Goal: Submit feedback/report problem: Submit feedback/report problem

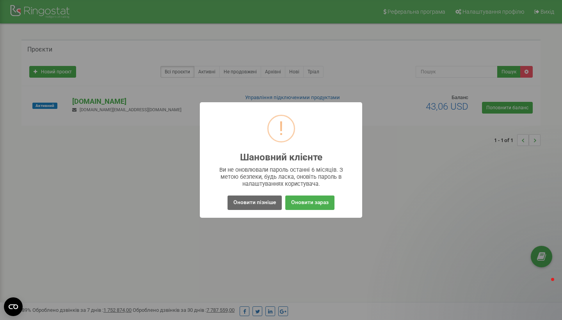
click at [261, 208] on button "Оновити пізніше" at bounding box center [255, 203] width 54 height 14
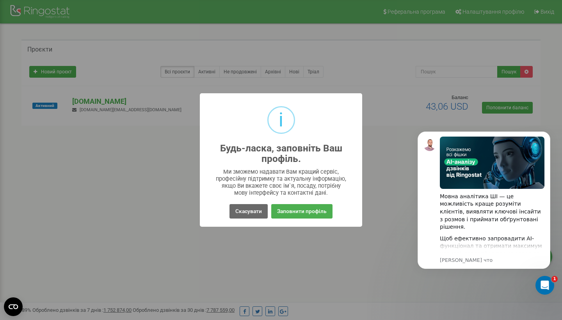
click at [246, 213] on button "Скасувати" at bounding box center [249, 211] width 38 height 14
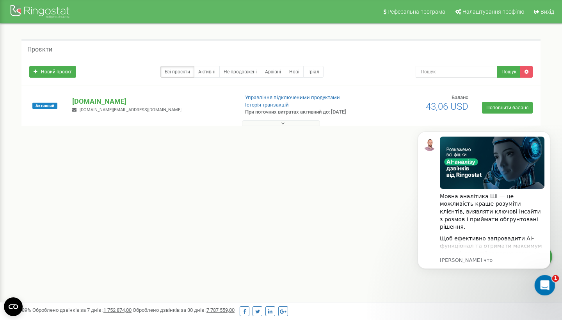
click at [547, 287] on icon "Открыть службу сообщений Intercom" at bounding box center [544, 284] width 13 height 13
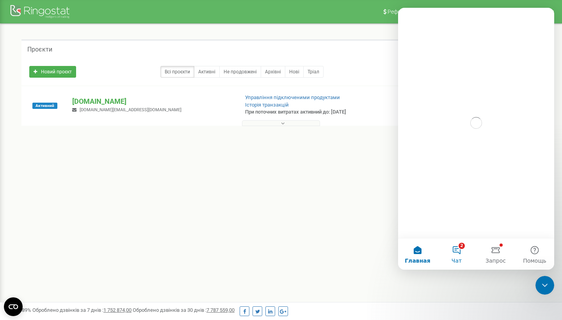
click at [462, 246] on button "2 Чат" at bounding box center [456, 254] width 39 height 31
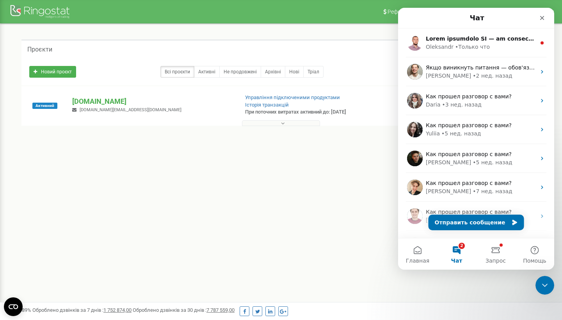
click at [477, 219] on button "Отправить сообщение" at bounding box center [477, 223] width 96 height 16
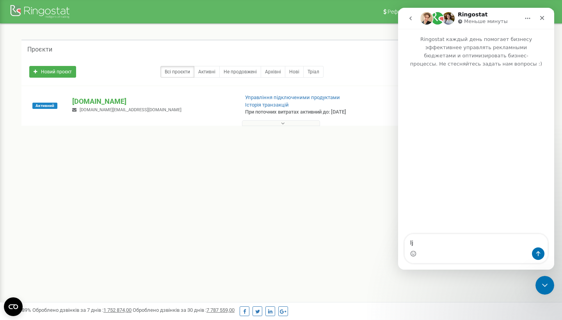
type textarea "l"
type textarea "добрый день"
type textarea "Инд ре"
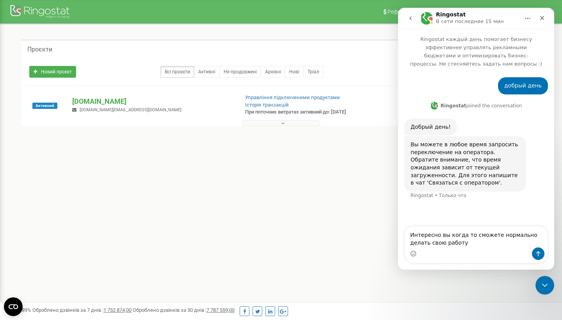
type textarea "Интересно вы когда то сможете нормально делать свою работу?"
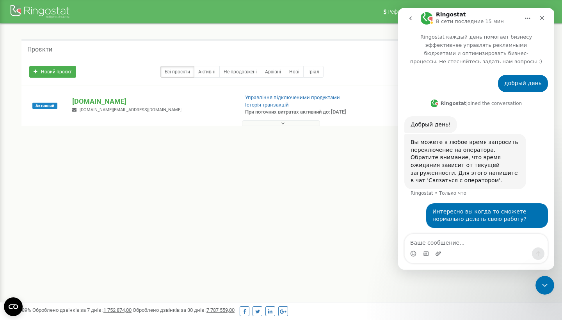
click at [438, 251] on icon "Добавить вложение" at bounding box center [438, 254] width 6 height 6
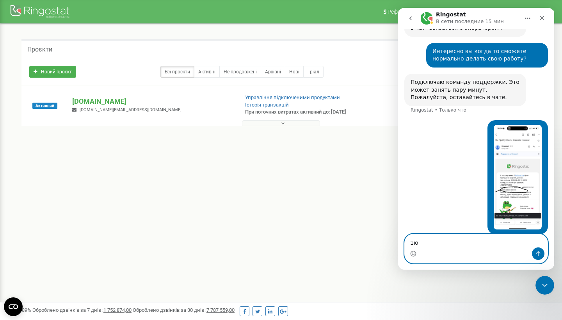
scroll to position [160, 0]
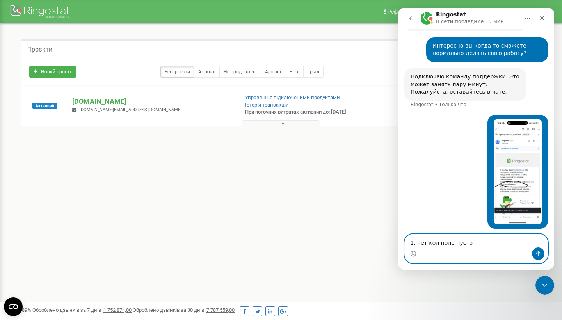
type textarea "1. нет кол поле пустое"
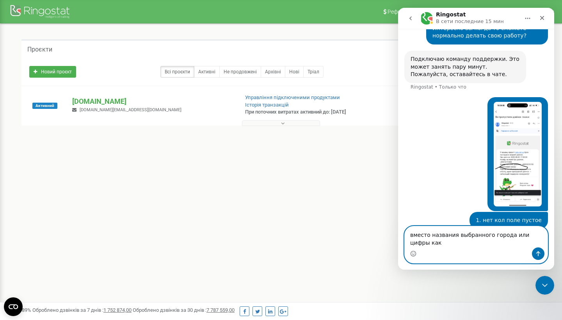
scroll to position [186, 0]
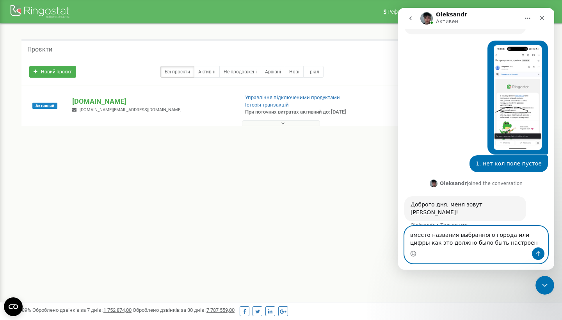
type textarea "вместо названия выбранного города или цифры как это должно было быть настроено"
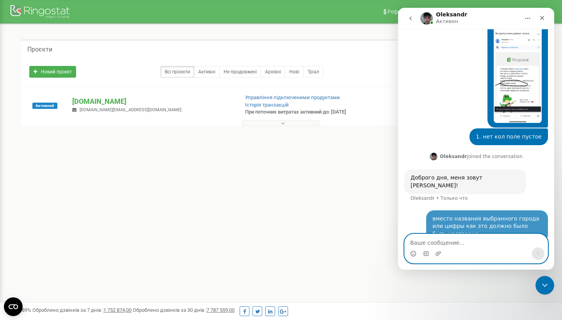
scroll to position [257, 0]
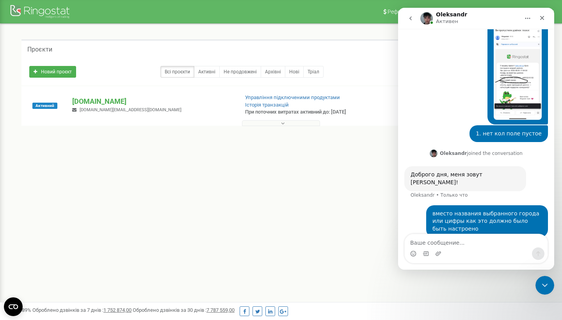
click at [442, 255] on div "Мессенджер Intercom" at bounding box center [476, 254] width 143 height 12
click at [433, 249] on div "Мессенджер Intercom" at bounding box center [476, 254] width 143 height 12
click at [437, 253] on icon "Добавить вложение" at bounding box center [438, 253] width 5 height 4
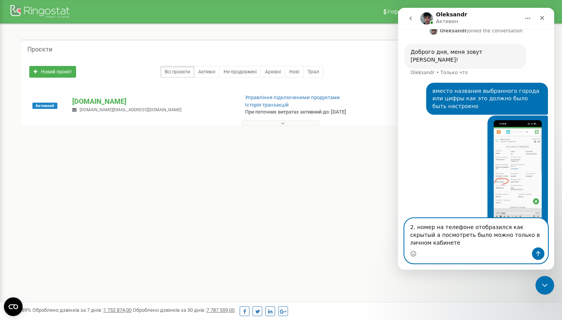
scroll to position [387, 0]
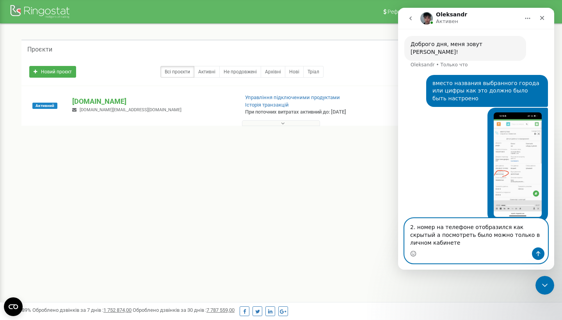
click at [467, 224] on textarea "2. номер на телефоне отобразился как скрытый а посмотреть было можно только в л…" at bounding box center [476, 233] width 143 height 29
type textarea "2. номер на телефоне клиента отобразился как скрытый а посмотреть было можно то…"
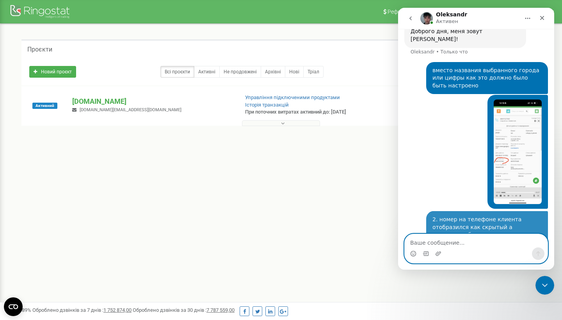
scroll to position [404, 0]
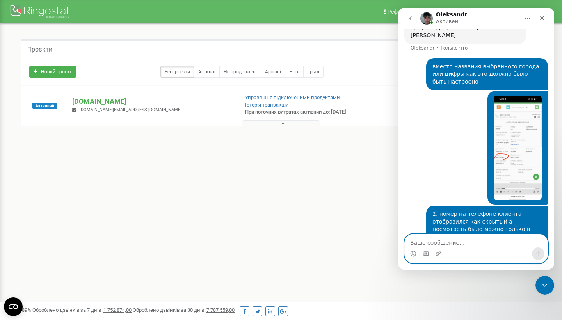
type textarea "в"
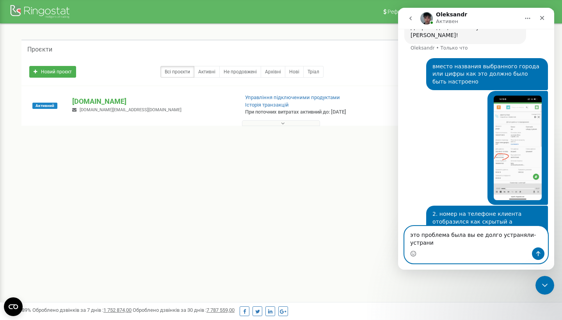
scroll to position [412, 0]
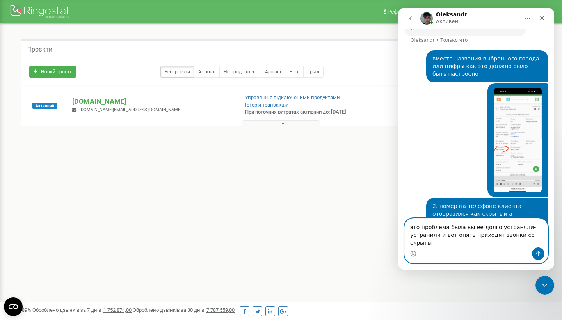
type textarea "это проблема была вы ее долго устраняли-устранили и вот опять приходят звонки с…"
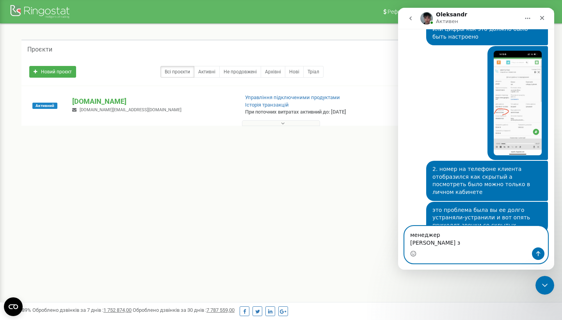
scroll to position [467, 0]
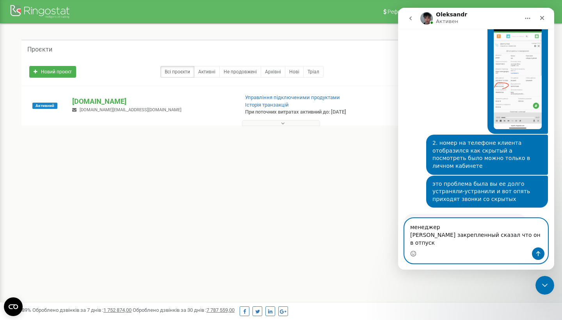
type textarea "менеджер [PERSON_NAME] закрепленный сказал что он в отпуске"
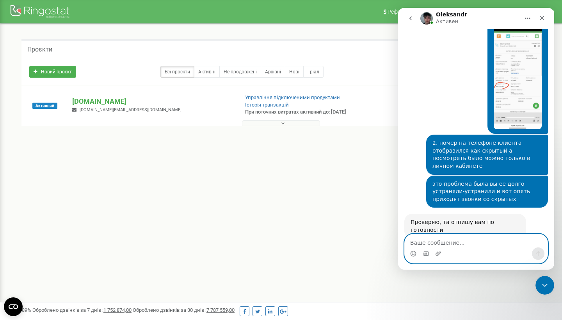
scroll to position [497, 0]
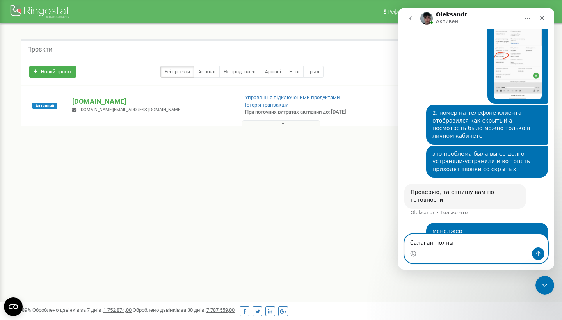
type textarea "балаган полный"
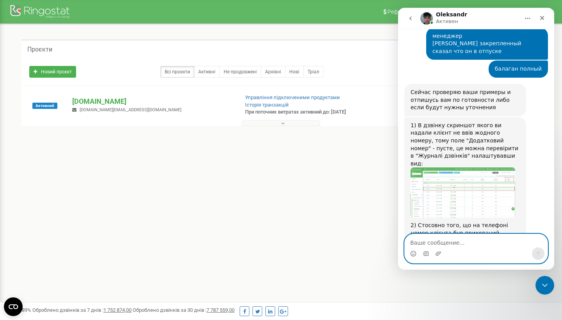
scroll to position [684, 0]
type textarea "ок"
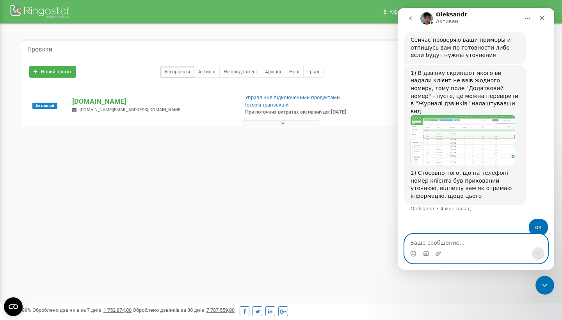
scroll to position [707, 0]
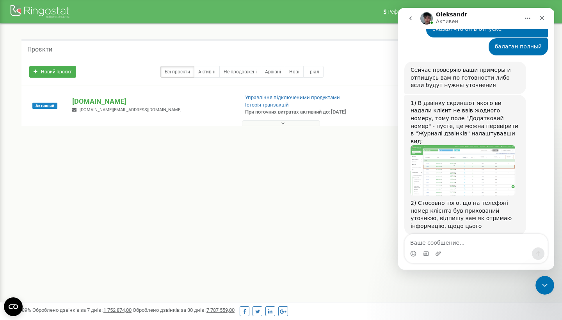
click at [519, 249] on div "ок Ката • 1 мин назад" at bounding box center [476, 262] width 144 height 27
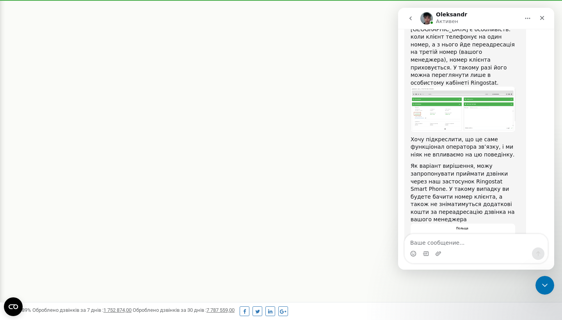
scroll to position [148, 0]
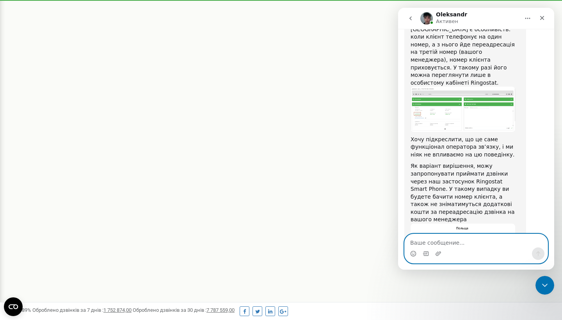
click at [445, 242] on textarea "Ваше сообщение..." at bounding box center [476, 240] width 143 height 13
type textarea "понял"
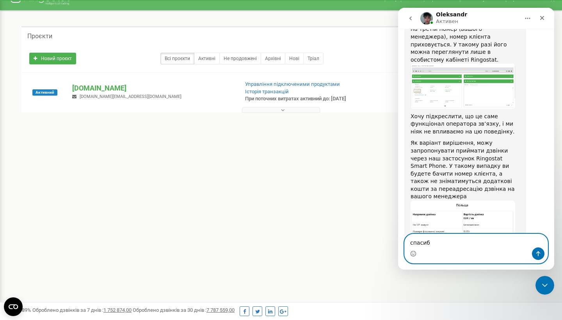
scroll to position [0, 0]
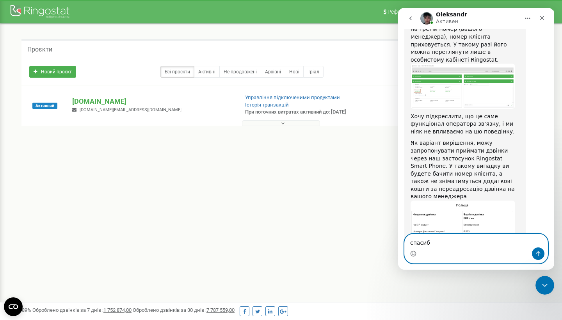
type textarea "спасибо"
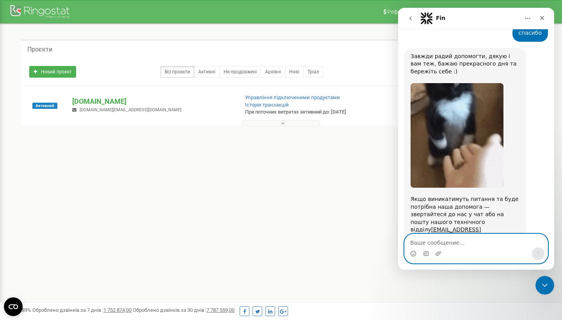
scroll to position [1423, 0]
